Goal: Information Seeking & Learning: Check status

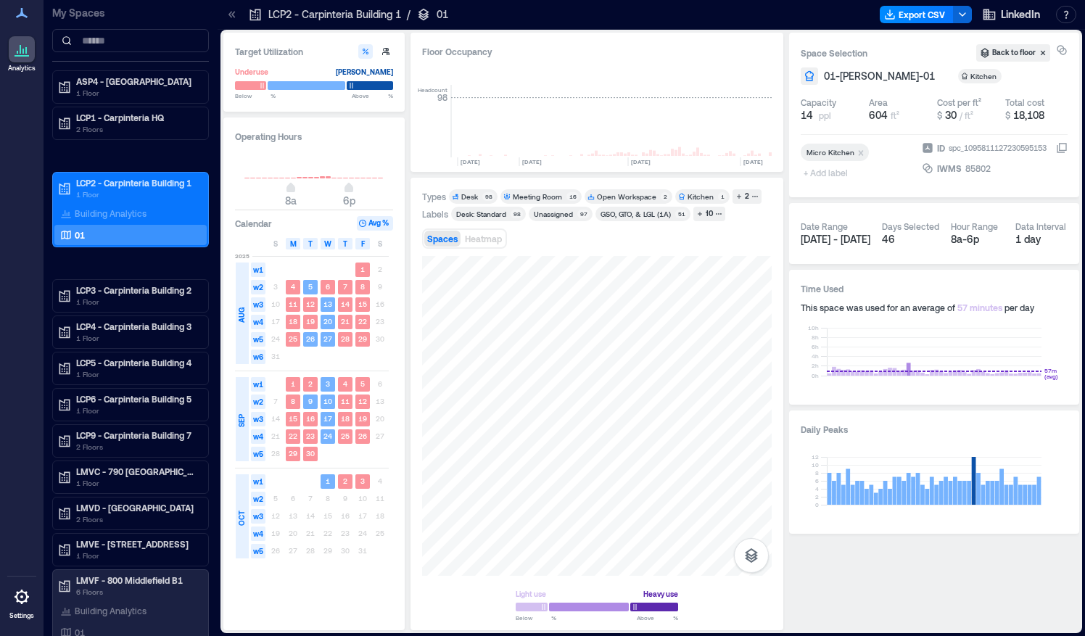
scroll to position [0, 3475]
click at [851, 65] on div "Space Selection Back to floor 01-[PERSON_NAME]-01 Kitchen Capacity 14 ppl Area …" at bounding box center [934, 115] width 290 height 165
click at [114, 182] on p "LCP2 - Carpinteria Building 1" at bounding box center [137, 183] width 122 height 12
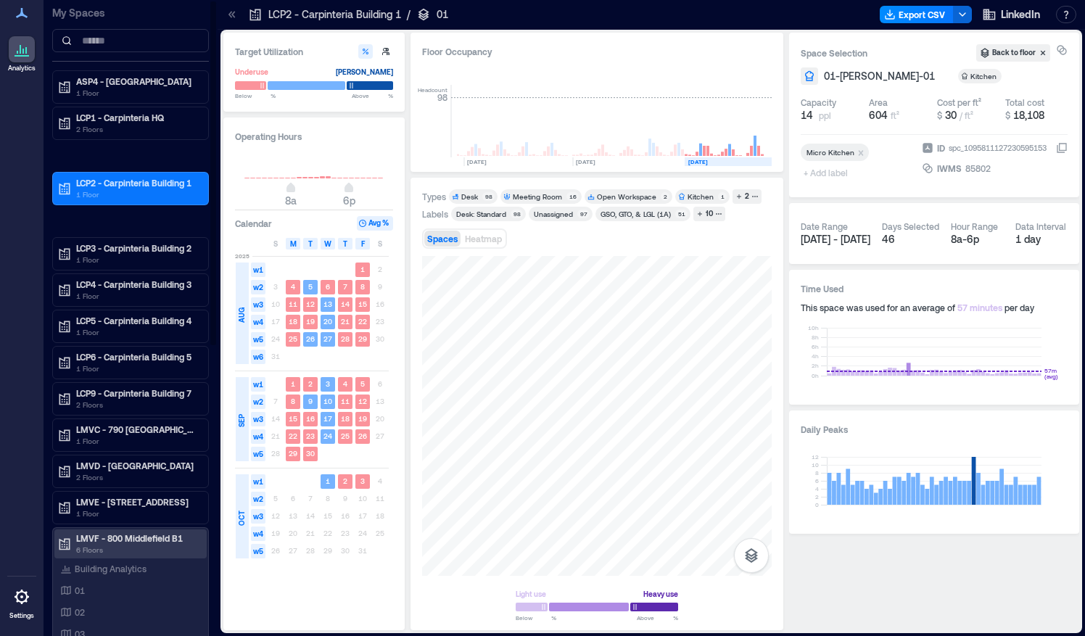
click at [96, 529] on div "LMVF - 800 Middlefield B1 6 Floors" at bounding box center [130, 543] width 152 height 29
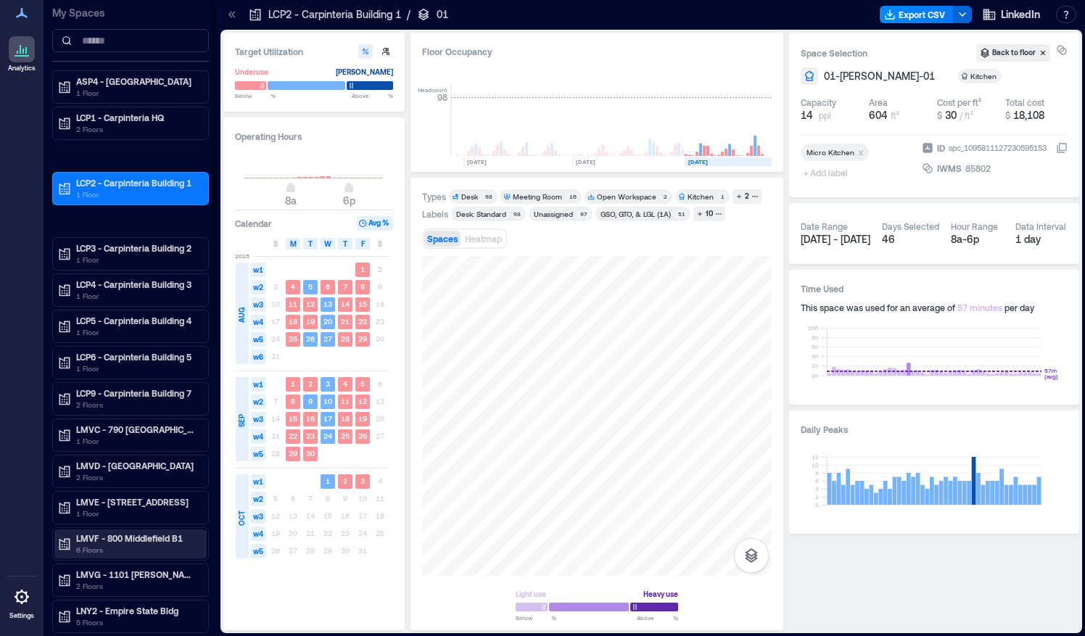
click at [96, 529] on div "LMVF - 800 Middlefield B1 6 Floors" at bounding box center [130, 543] width 152 height 29
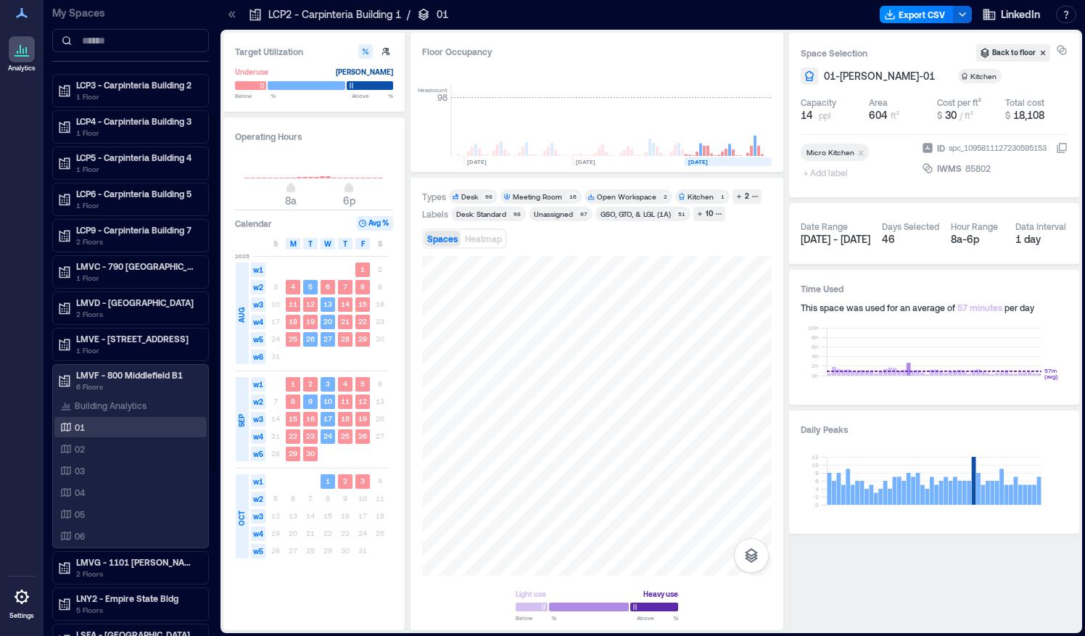
scroll to position [207, 0]
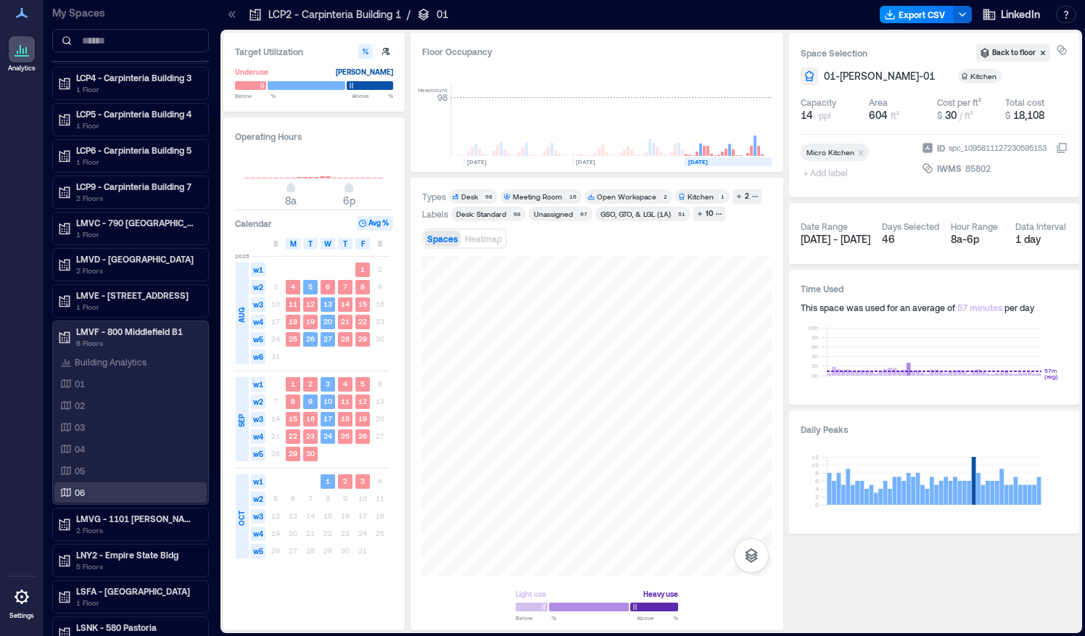
click at [76, 487] on p "06" at bounding box center [80, 493] width 10 height 12
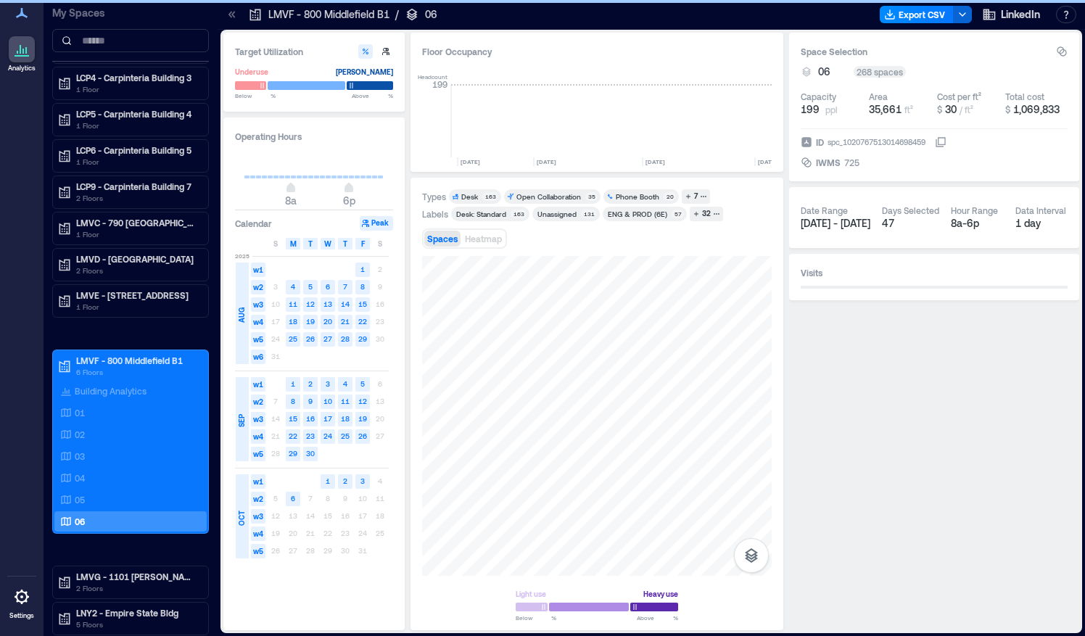
scroll to position [0, 4425]
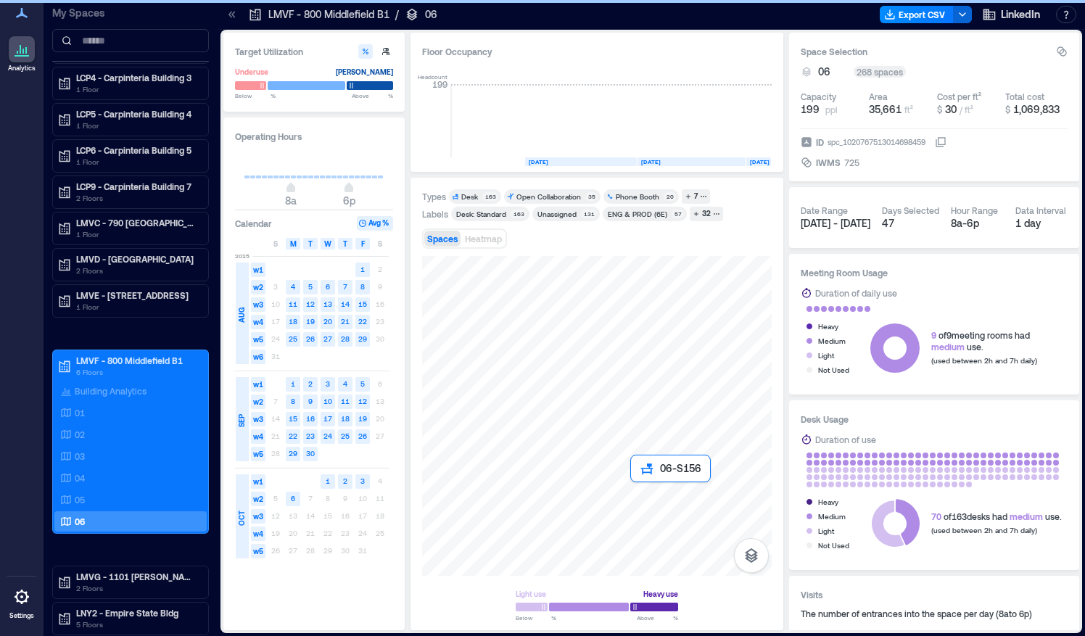
click at [428, 370] on div at bounding box center [597, 416] width 350 height 320
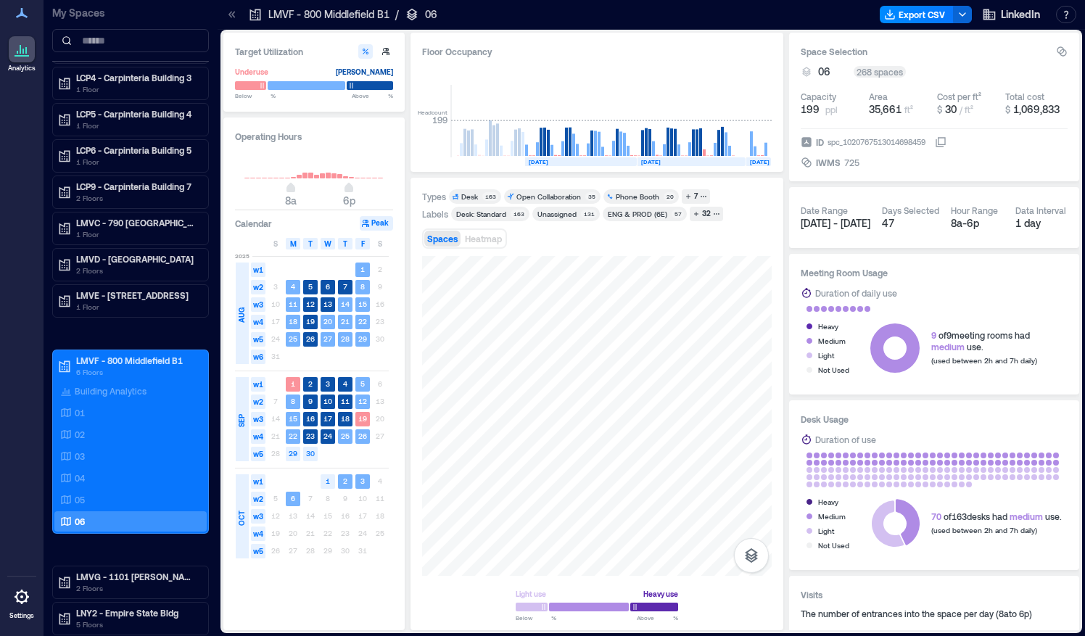
click at [392, 380] on div "Target Utilization Underuse [PERSON_NAME] Below ** % Above ** % Operating Hours…" at bounding box center [651, 332] width 856 height 598
click at [696, 194] on div "7" at bounding box center [696, 196] width 8 height 13
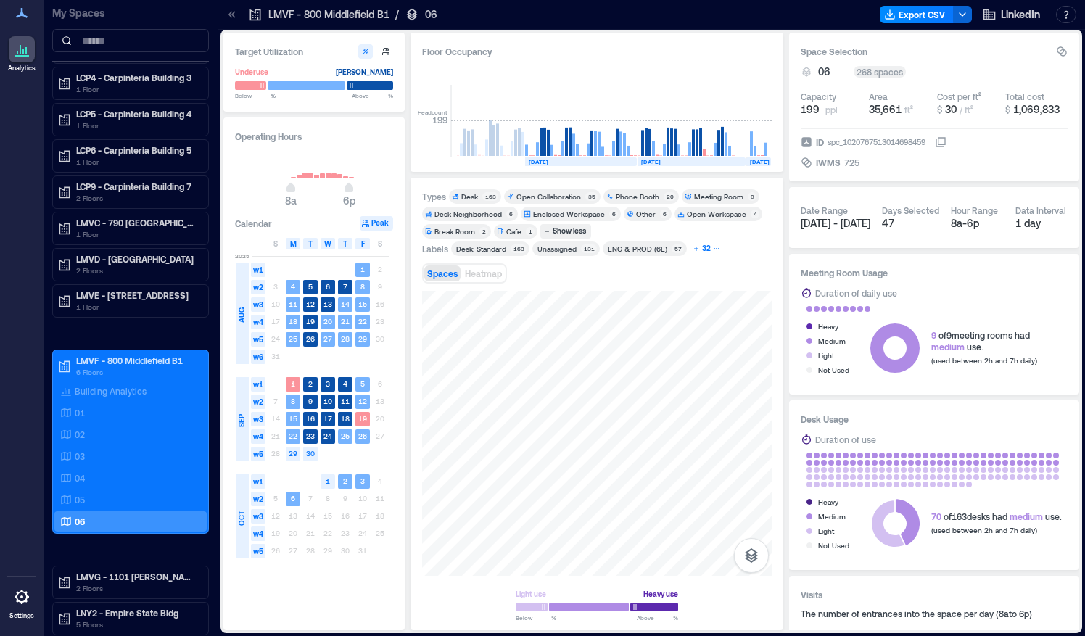
click at [708, 252] on div "32" at bounding box center [706, 248] width 13 height 13
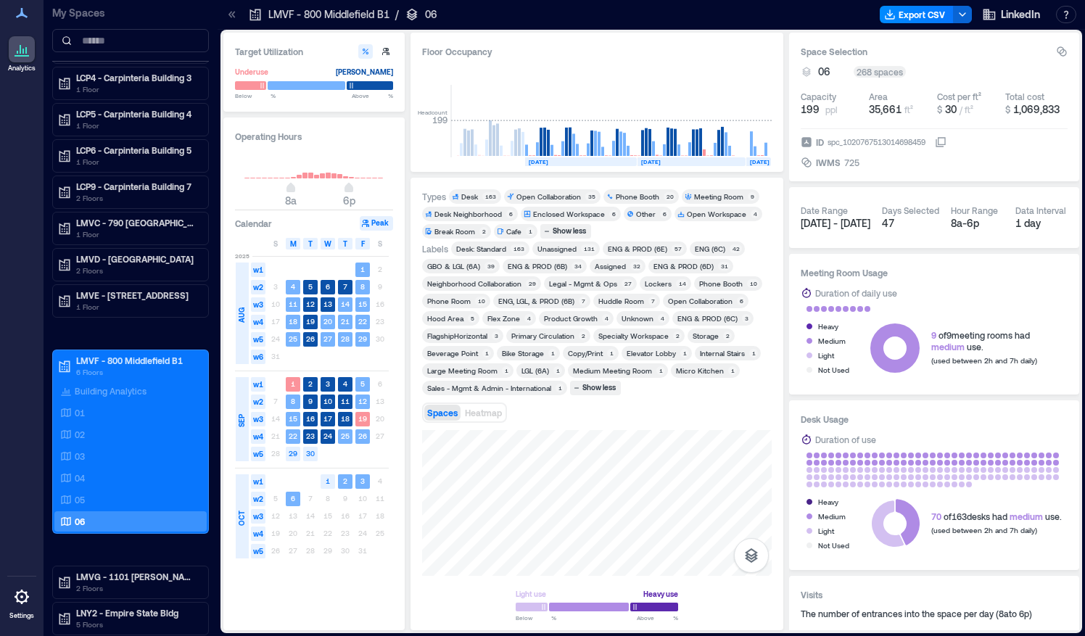
click at [494, 315] on div "Flex Zone" at bounding box center [503, 318] width 33 height 10
click at [510, 313] on div "Flex Zone" at bounding box center [503, 318] width 33 height 10
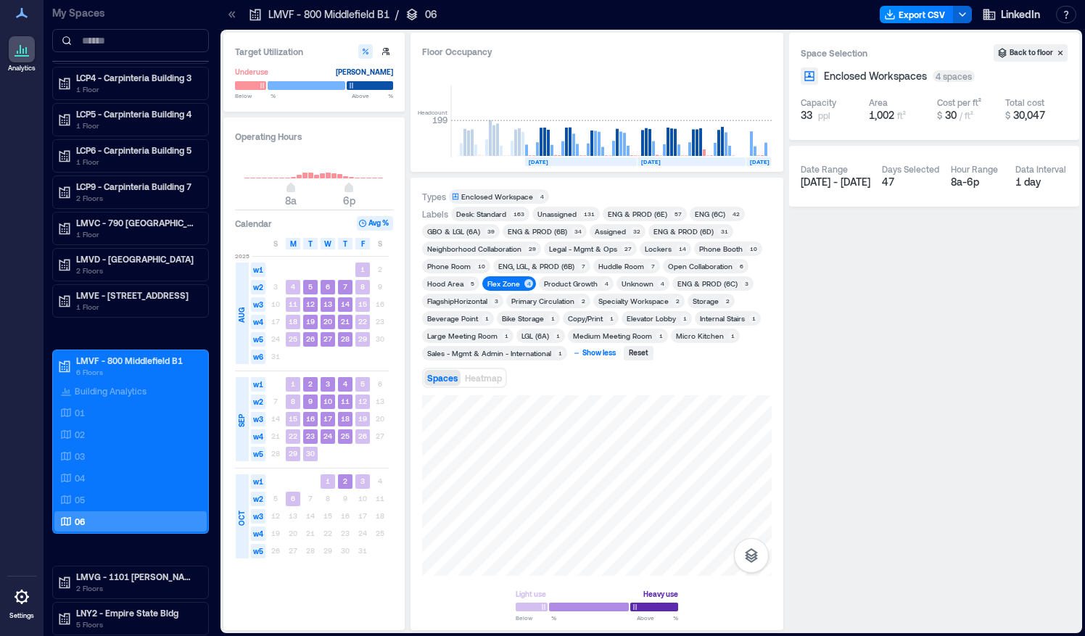
click at [595, 352] on div "Show less" at bounding box center [599, 353] width 38 height 13
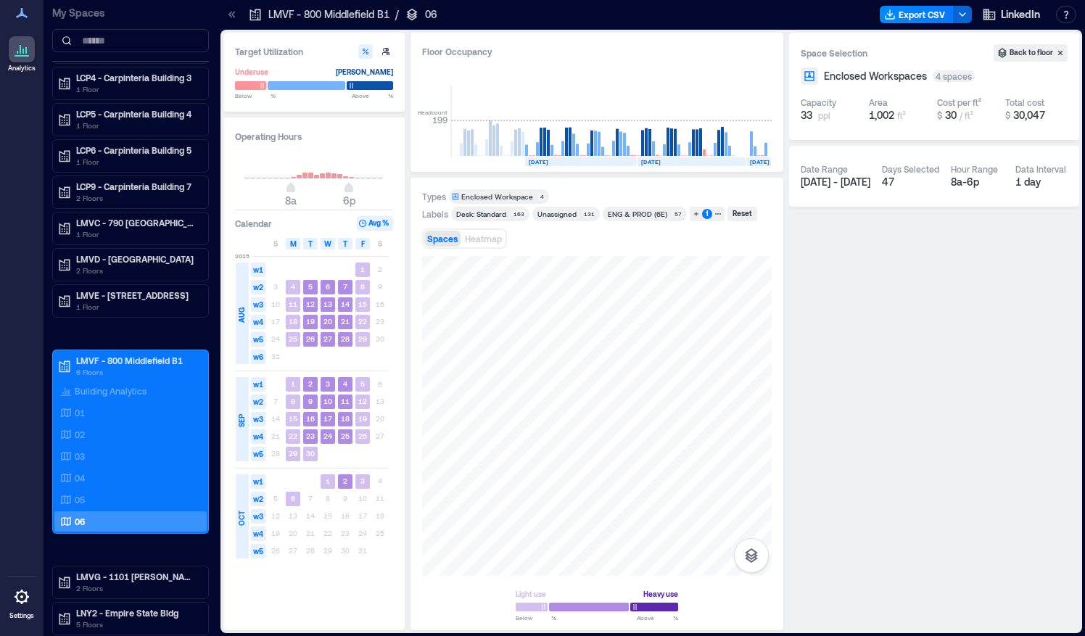
click at [353, 361] on div "Target Utilization Underuse [PERSON_NAME] Below ** % Above ** % Operating Hours…" at bounding box center [651, 332] width 856 height 598
